Goal: Leave review/rating: Share an evaluation or opinion about a product, service, or content

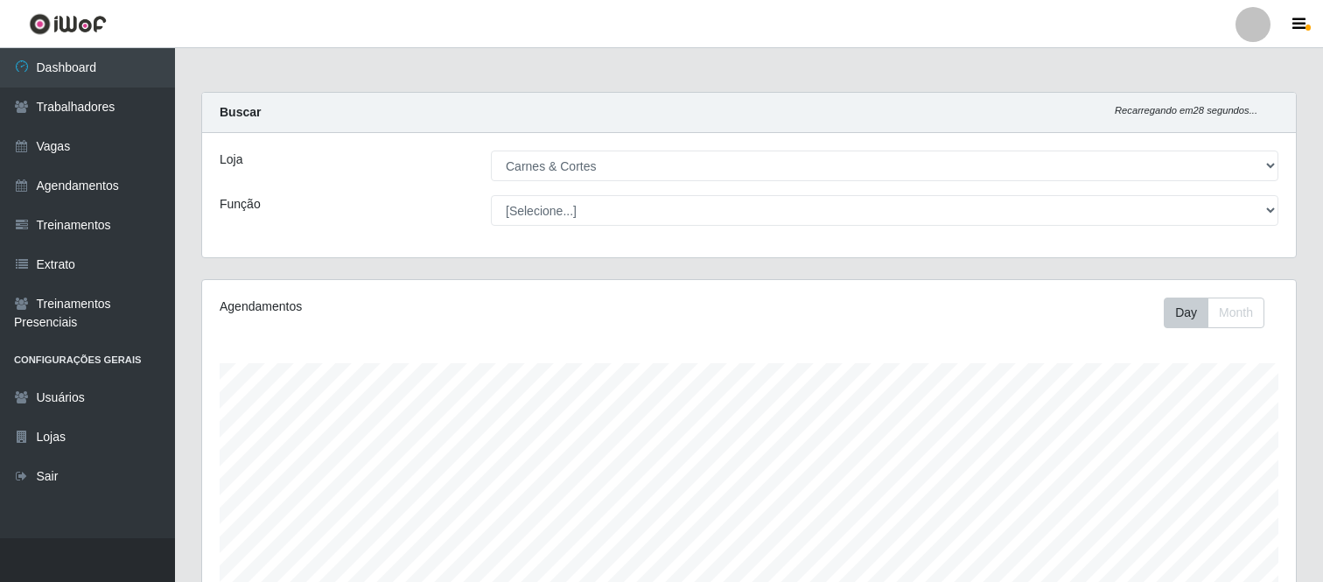
select select "433"
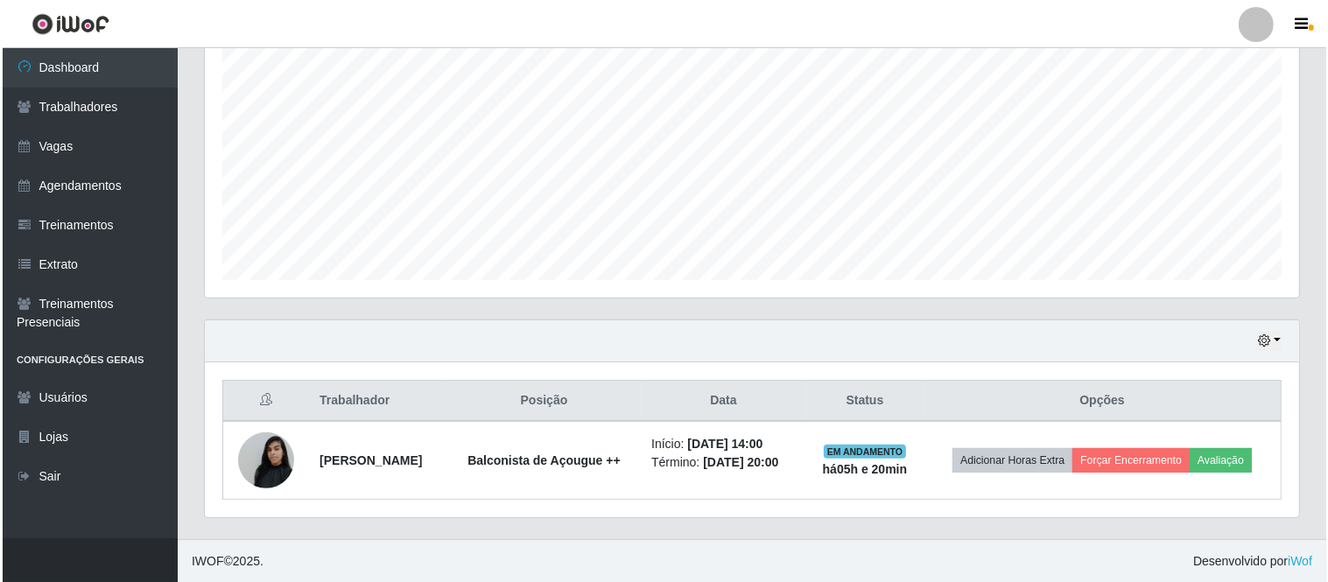
scroll to position [362, 1094]
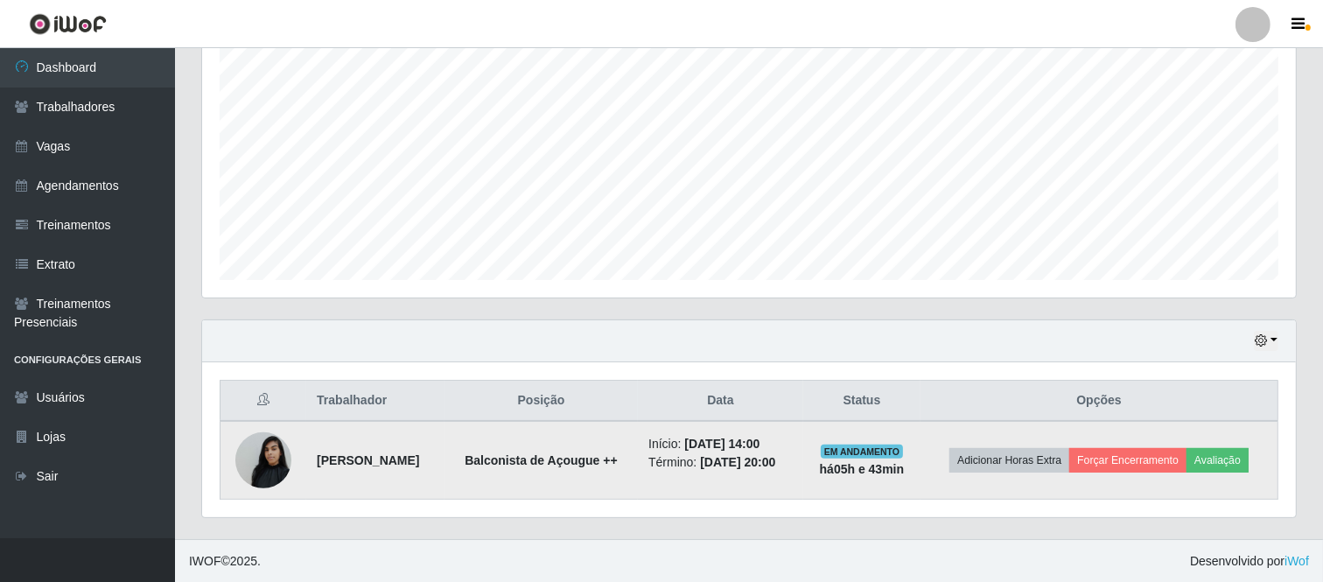
drag, startPoint x: 308, startPoint y: 459, endPoint x: 827, endPoint y: 464, distance: 519.1
click at [827, 464] on tr "[PERSON_NAME] de Açougue ++ Início: [DATE] 14:00 Término: [DATE] 20:00 EM ANDAM…" at bounding box center [750, 460] width 1058 height 79
copy tr "[PERSON_NAME] de Açougue ++ Início: [DATE] 14:00 Término: [DATE] 20:00"
click at [1237, 462] on button "Avaliação" at bounding box center [1218, 460] width 62 height 25
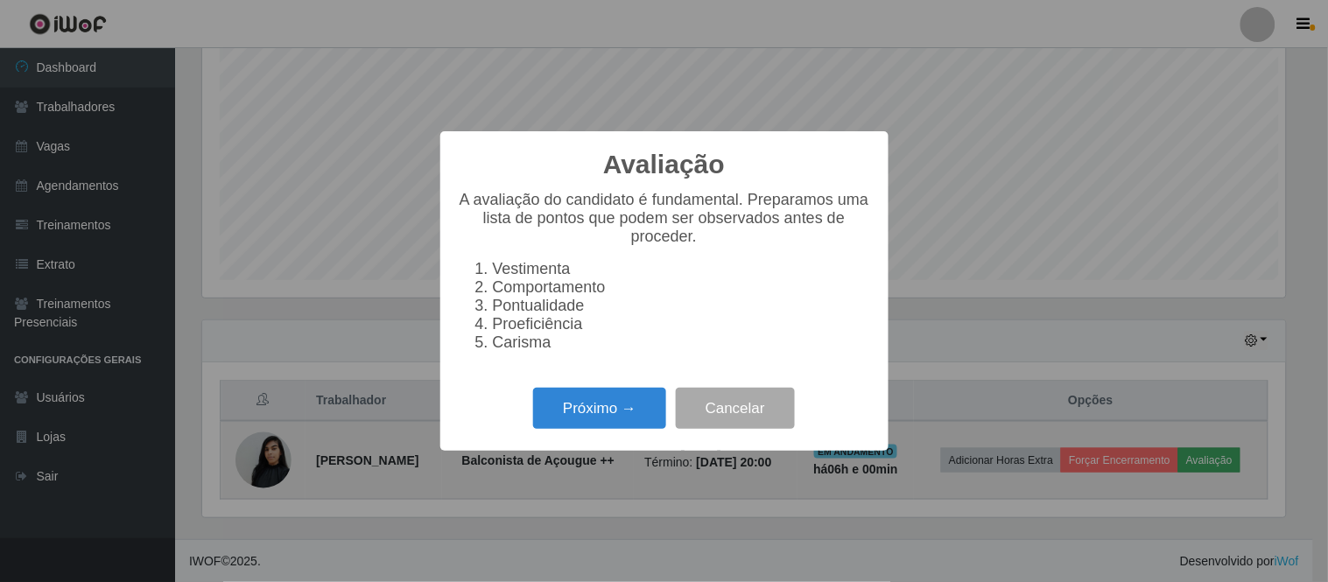
scroll to position [362, 1083]
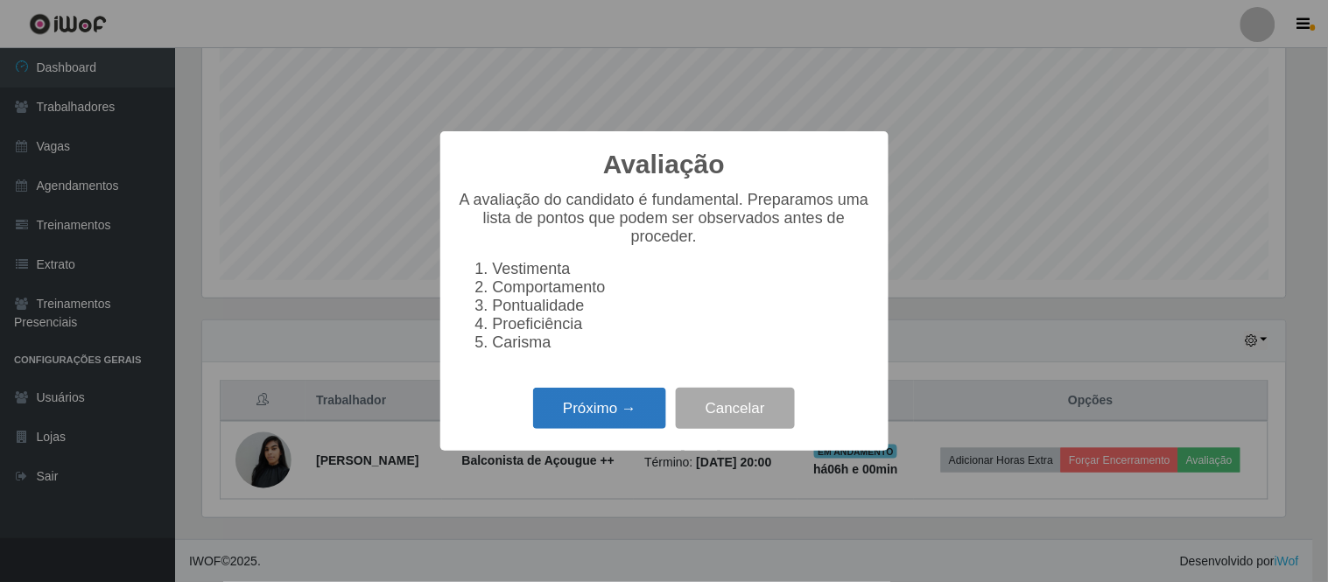
click at [593, 423] on button "Próximo →" at bounding box center [599, 408] width 133 height 41
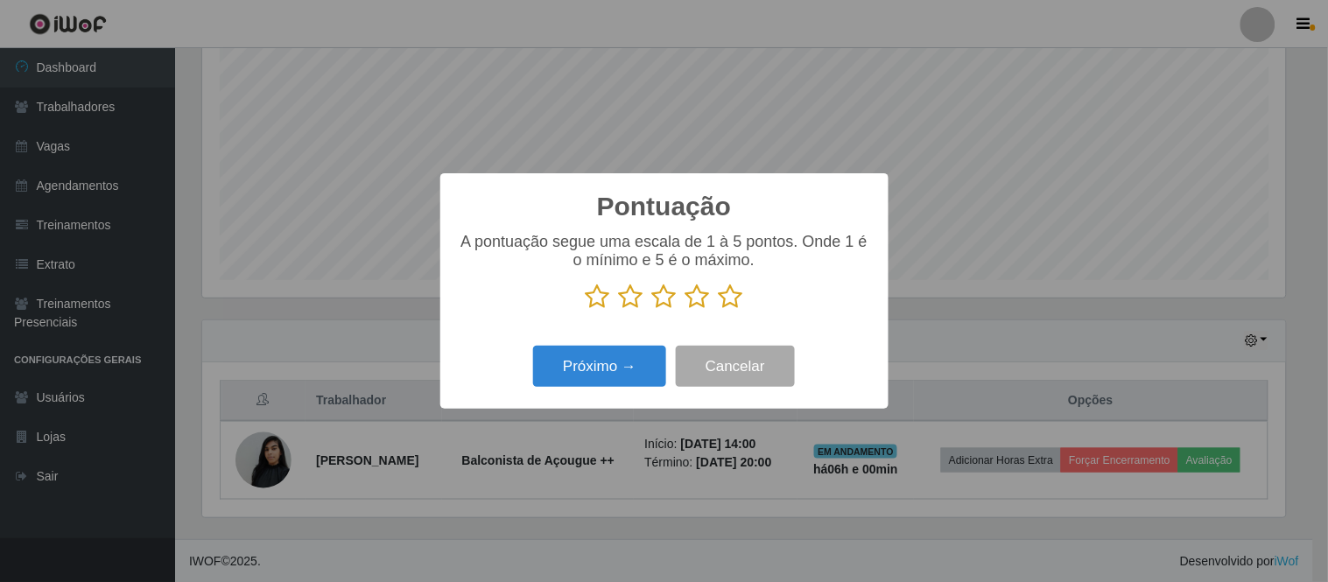
click at [637, 300] on icon at bounding box center [631, 297] width 25 height 26
click at [619, 310] on input "radio" at bounding box center [619, 310] width 0 height 0
click at [613, 368] on button "Próximo →" at bounding box center [599, 366] width 133 height 41
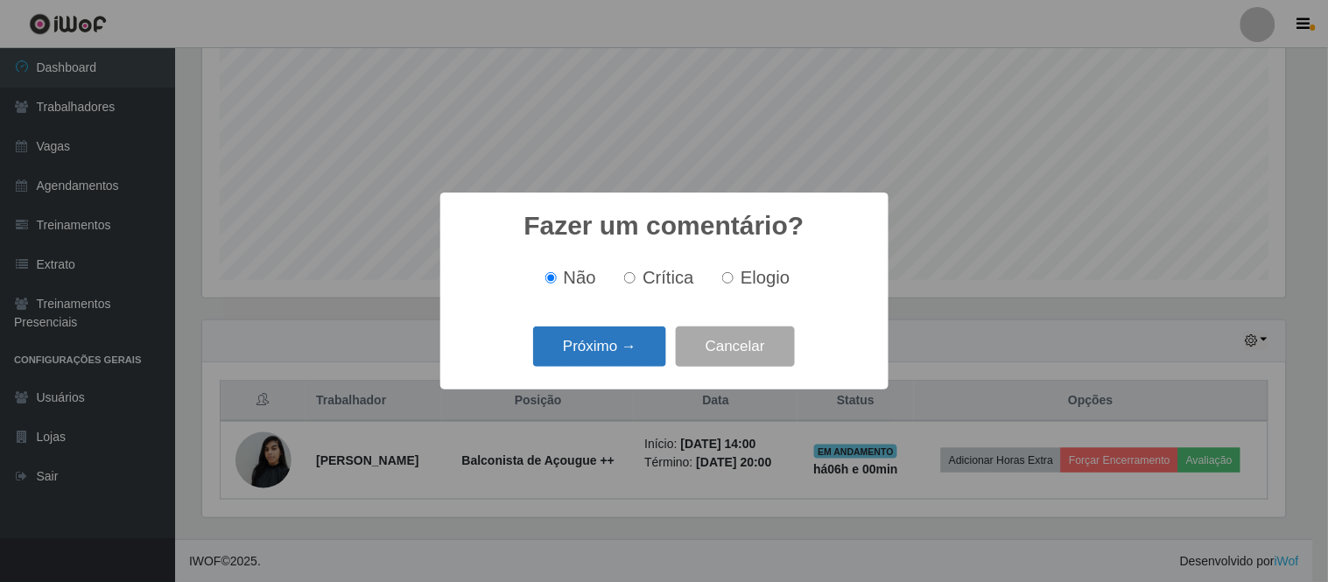
click at [619, 342] on button "Próximo →" at bounding box center [599, 346] width 133 height 41
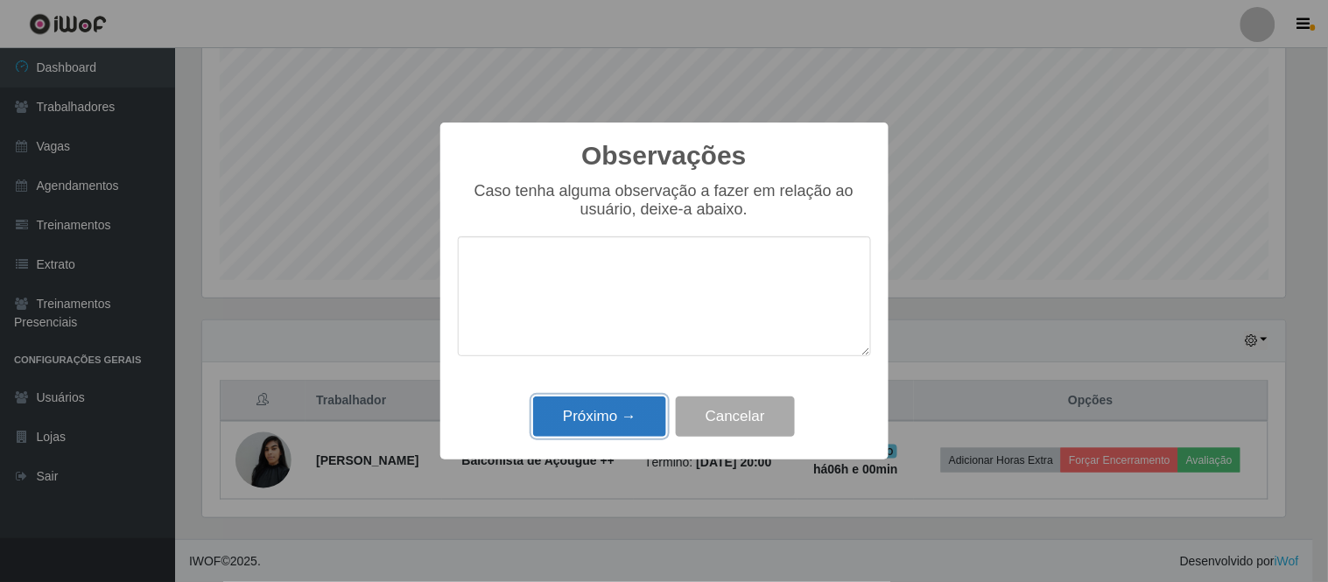
click at [596, 410] on button "Próximo →" at bounding box center [599, 416] width 133 height 41
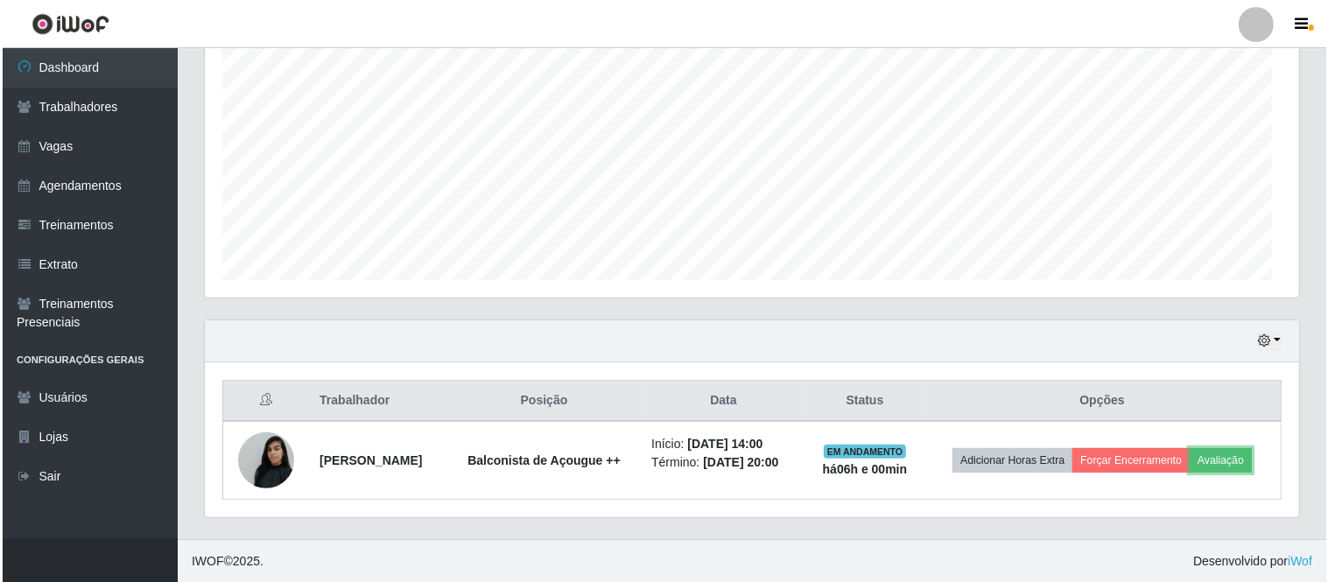
scroll to position [362, 1094]
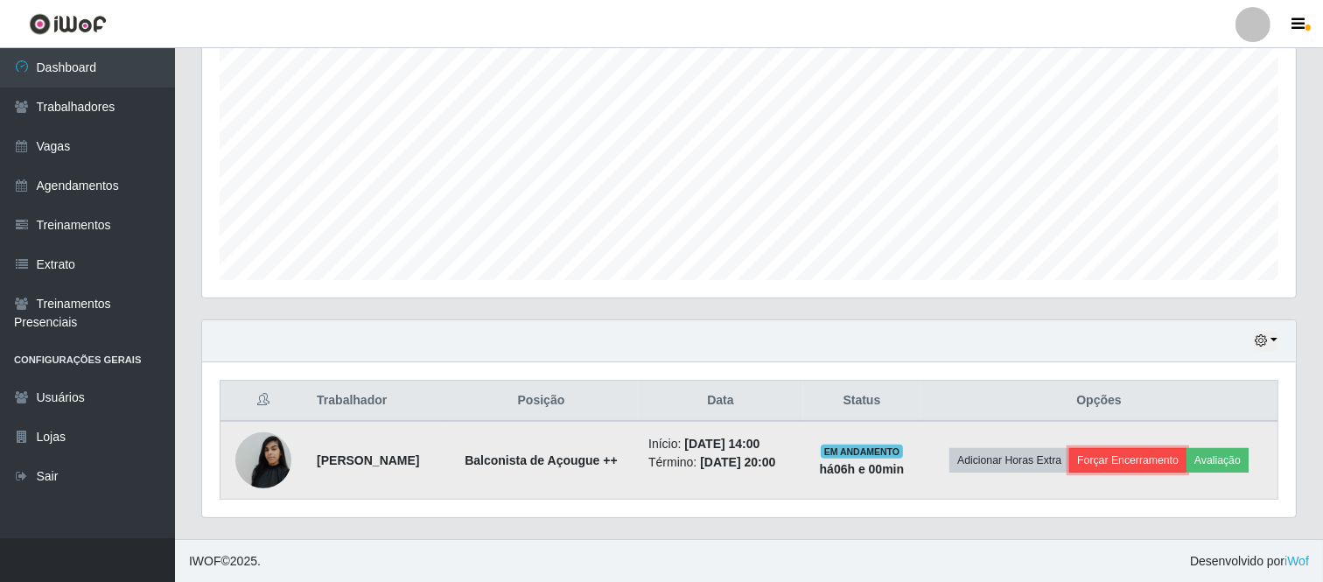
click at [1144, 457] on button "Forçar Encerramento" at bounding box center [1128, 460] width 117 height 25
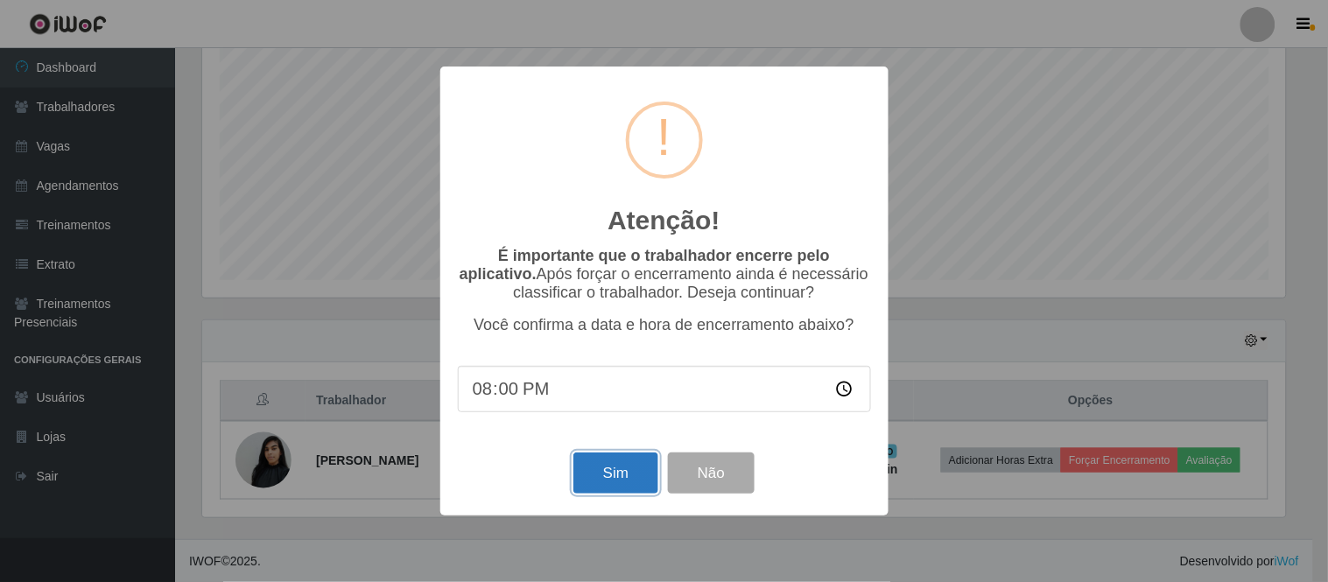
click at [602, 473] on button "Sim" at bounding box center [615, 473] width 85 height 41
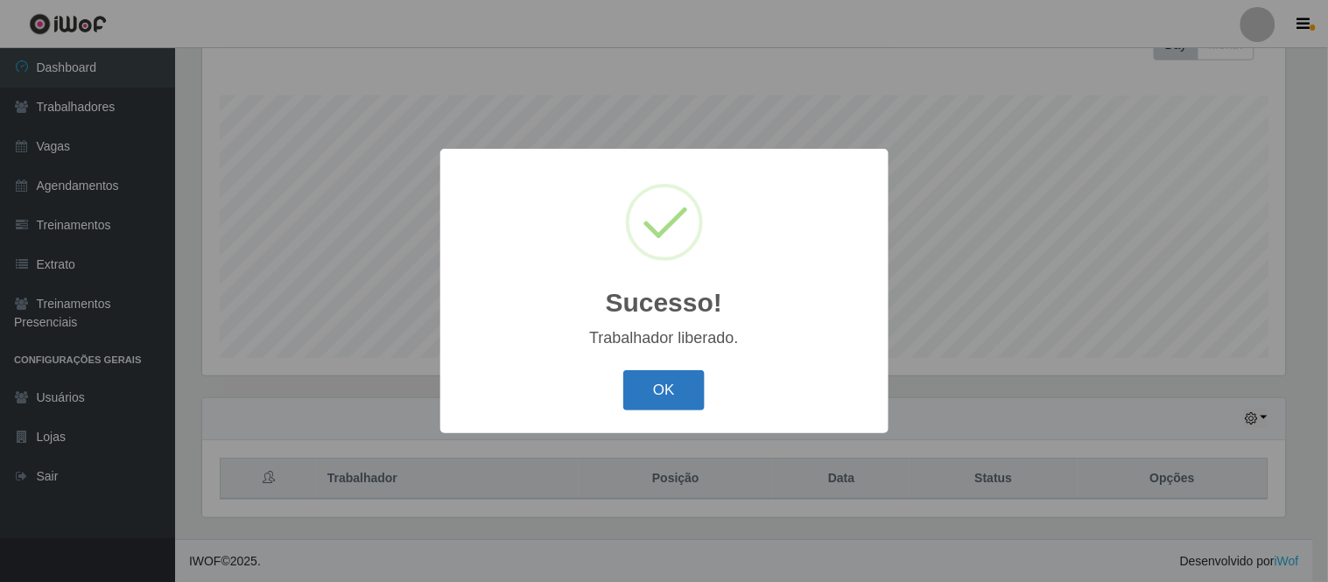
click at [655, 388] on button "OK" at bounding box center [663, 390] width 81 height 41
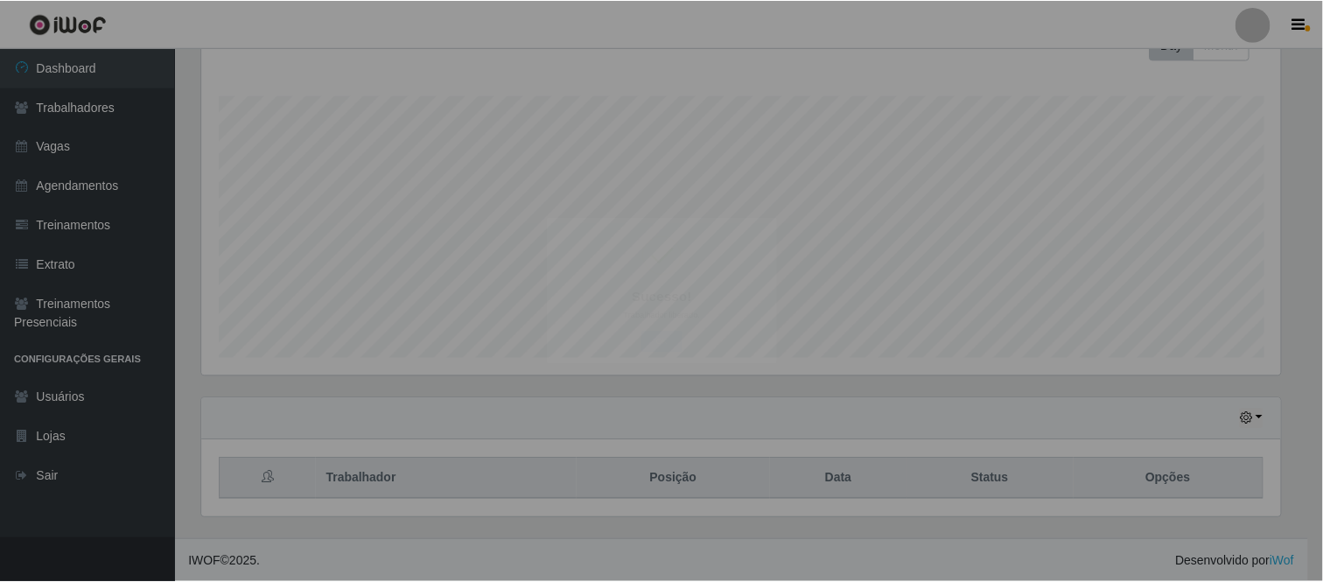
scroll to position [362, 1094]
